Goal: Check status: Check status

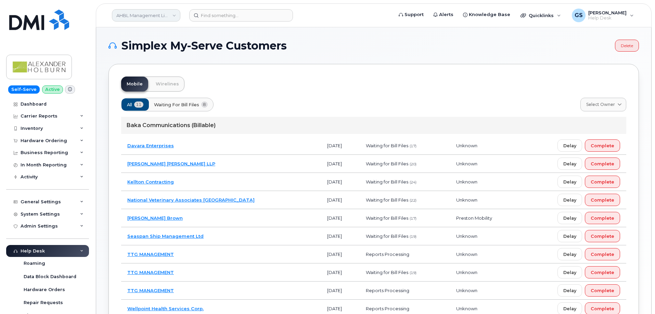
click at [158, 14] on link "AHBL Management Limited Partnership" at bounding box center [146, 15] width 68 height 12
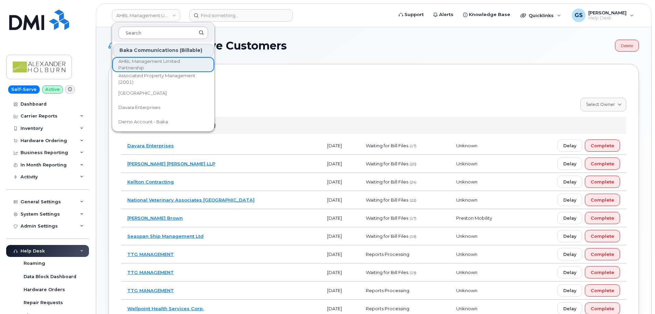
click at [150, 32] on input at bounding box center [163, 33] width 90 height 12
click at [103, 36] on div "Simplex My-Serve Customers Delete Mobile Wirelines All 11 Waiting for Bill File…" at bounding box center [373, 201] width 555 height 348
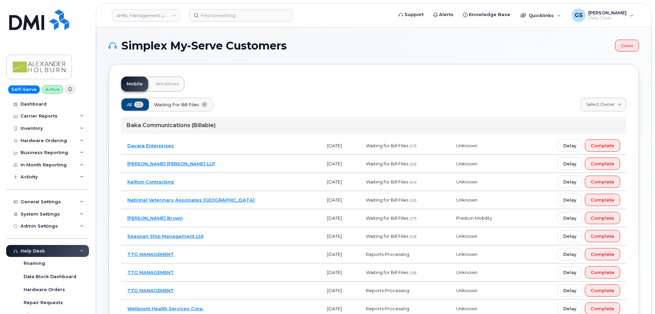
click at [102, 60] on div "Simplex My-Serve Customers Delete Mobile Wirelines All 11 Waiting for Bill File…" at bounding box center [373, 201] width 555 height 348
click at [101, 64] on div "Simplex My-Serve Customers Delete Mobile Wirelines All 11 Waiting for Bill File…" at bounding box center [373, 201] width 555 height 348
click at [211, 16] on input at bounding box center [241, 15] width 104 height 12
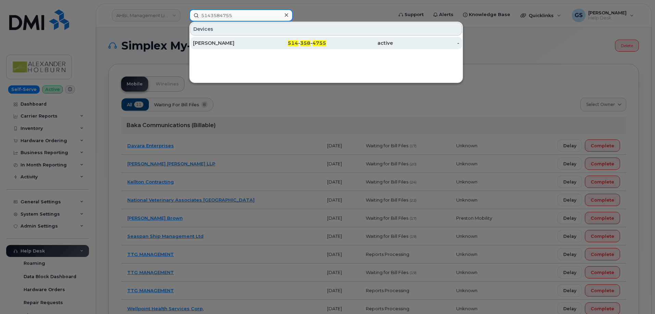
type input "5143584755"
click at [284, 40] on div "514 - 358 - 4755" at bounding box center [293, 43] width 67 height 12
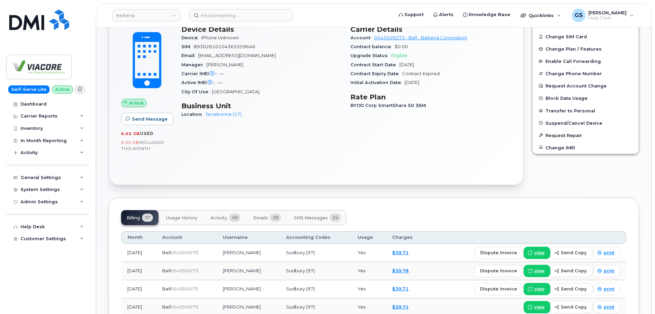
scroll to position [342, 0]
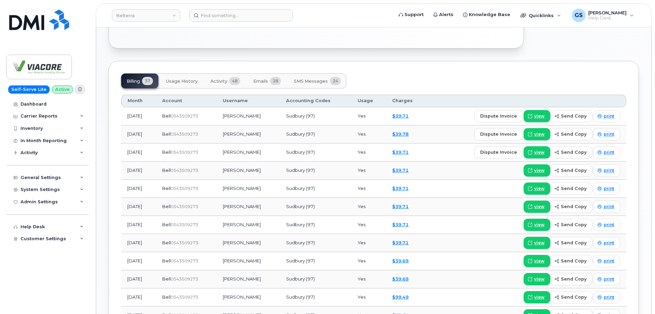
click at [302, 60] on div "Tags List Add tags Add Note [PHONE_NUMBER] Last updated [DATE] Active Send Mess…" at bounding box center [373, 178] width 530 height 840
drag, startPoint x: 204, startPoint y: 85, endPoint x: 215, endPoint y: 81, distance: 11.1
click at [212, 82] on div "Billing 37 Usage History Activity 48 Emails 28 SMS Messages 24" at bounding box center [233, 81] width 225 height 15
click at [215, 81] on span "Activity" at bounding box center [218, 81] width 17 height 5
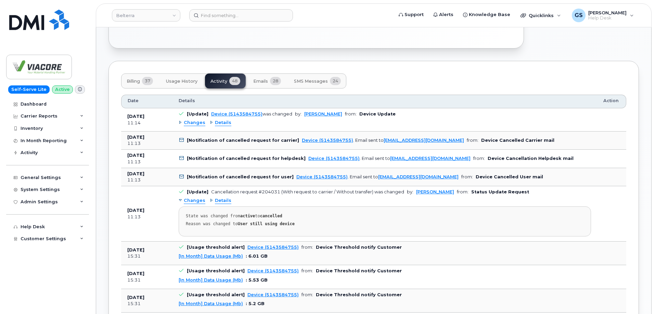
click at [278, 199] on div "Changes Details State was changed from active to cancelled Reason was changed t…" at bounding box center [385, 216] width 412 height 41
click at [222, 200] on span "Details" at bounding box center [223, 201] width 16 height 7
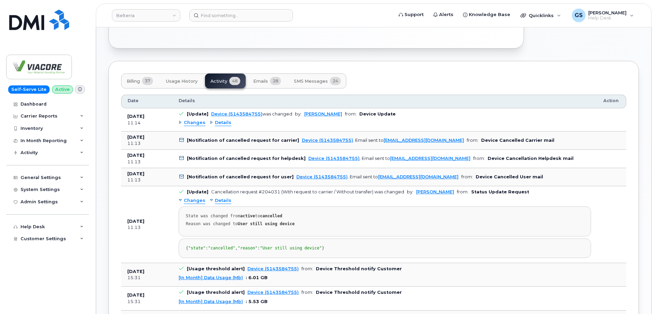
click at [193, 121] on span "Changes" at bounding box center [195, 123] width 22 height 7
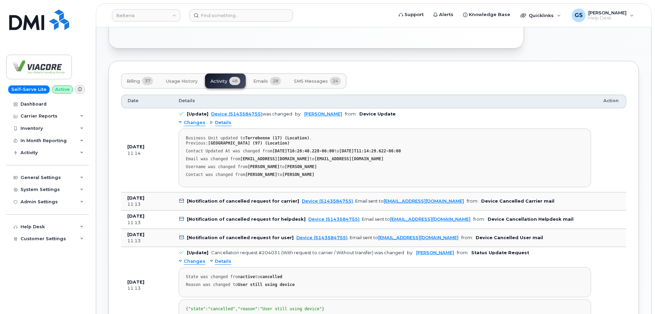
click at [288, 145] on div "Business Unit updated to [GEOGRAPHIC_DATA] (17) (Location) . Previous: [GEOGRAP…" at bounding box center [385, 141] width 398 height 10
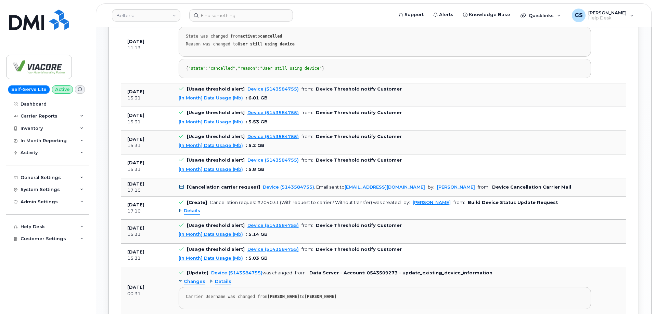
scroll to position [616, 0]
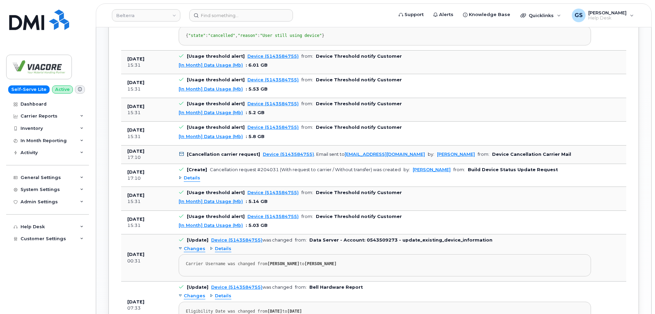
click at [492, 157] on b "Device Cancellation Carrier Mail" at bounding box center [531, 154] width 79 height 5
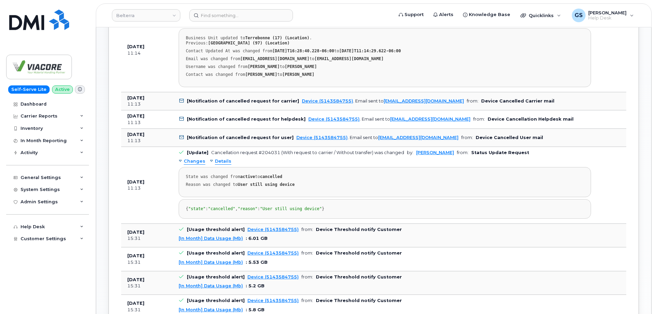
scroll to position [445, 0]
